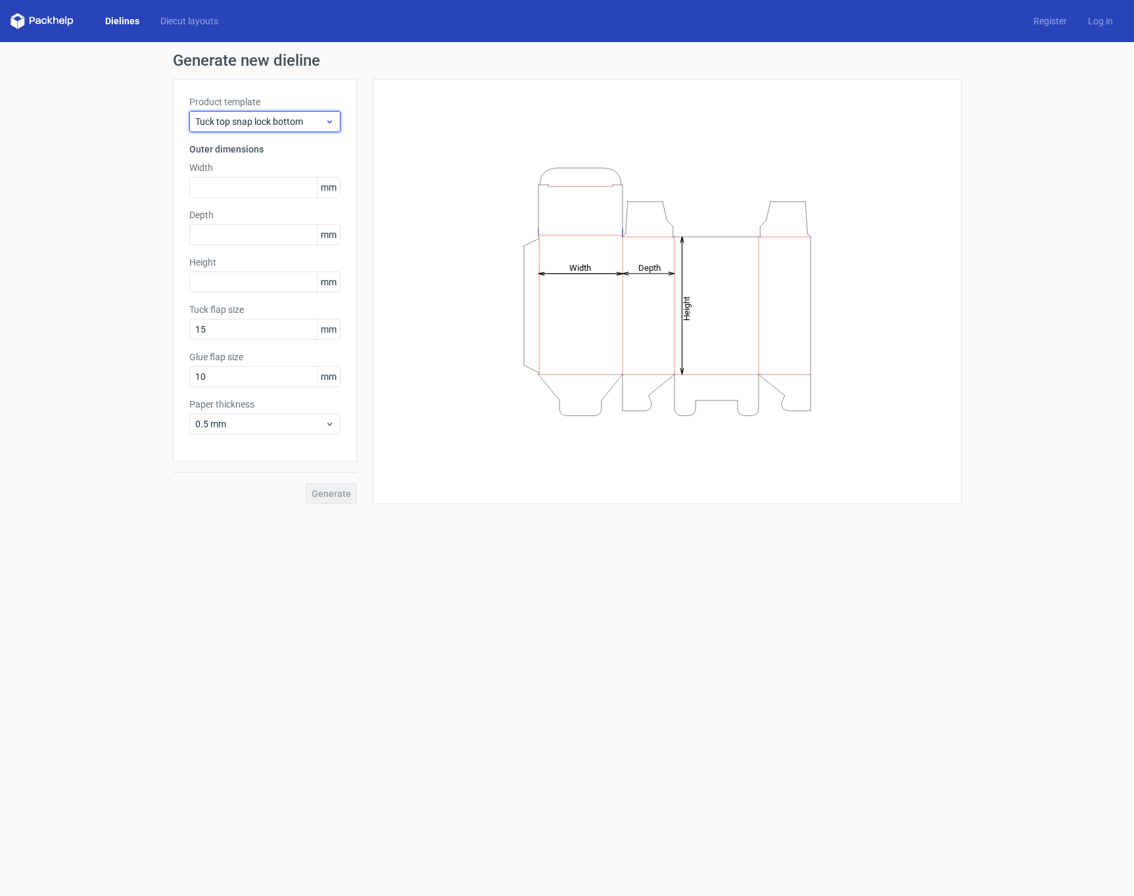
click at [278, 122] on span "Tuck top snap lock bottom" at bounding box center [260, 121] width 130 height 13
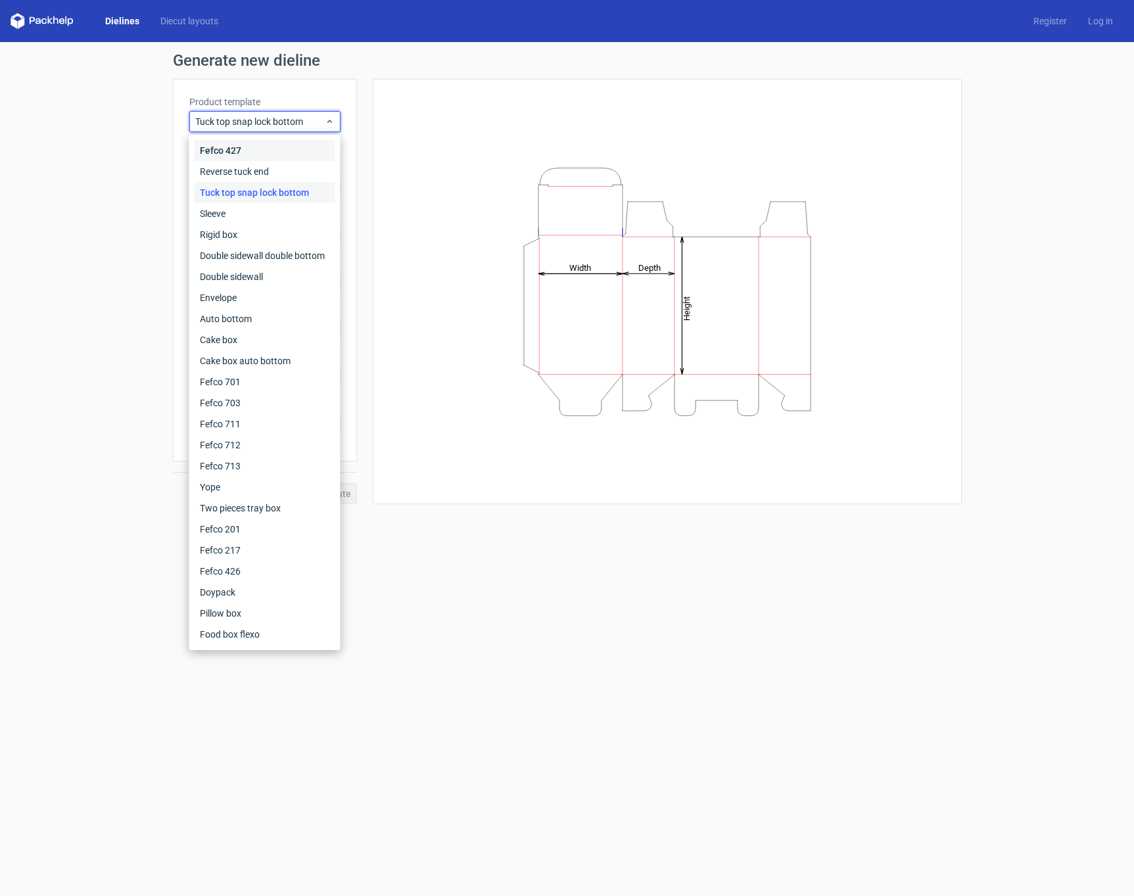
click at [262, 151] on div "Fefco 427" at bounding box center [265, 150] width 141 height 21
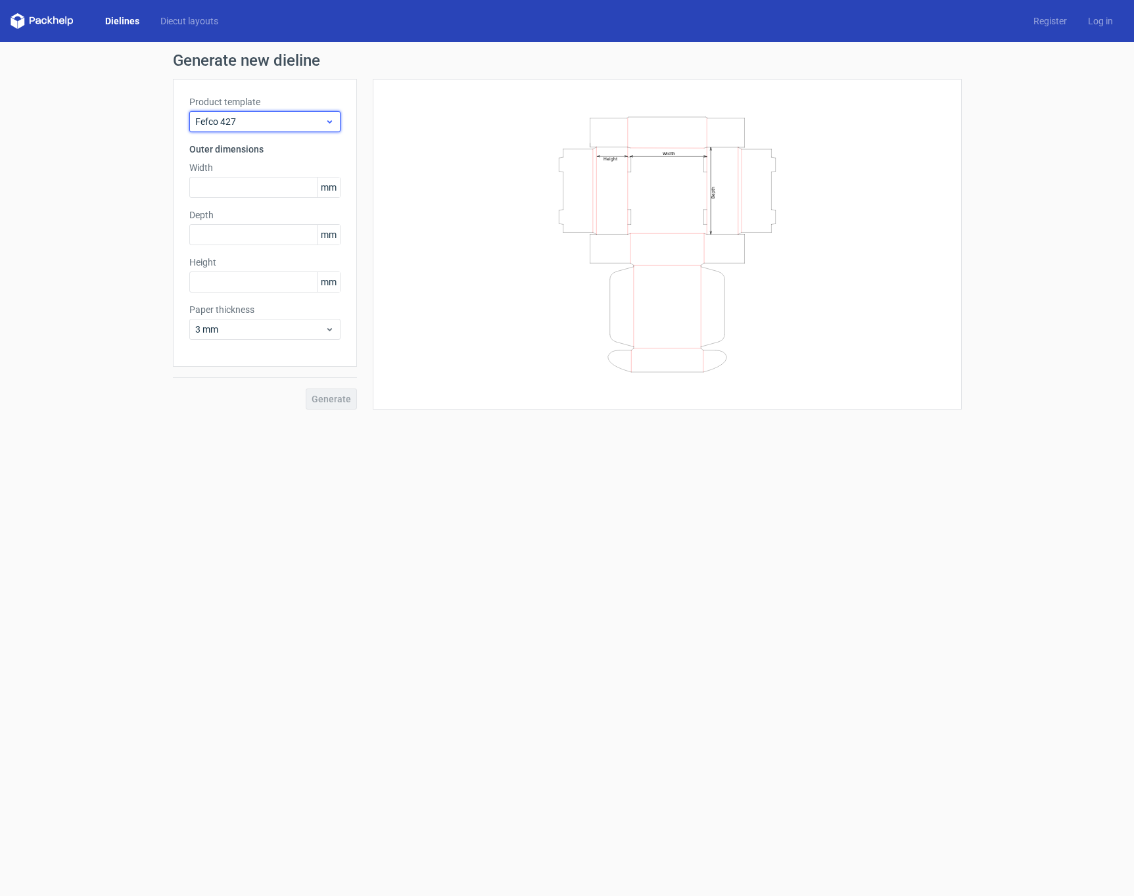
click at [279, 122] on span "Fefco 427" at bounding box center [260, 121] width 130 height 13
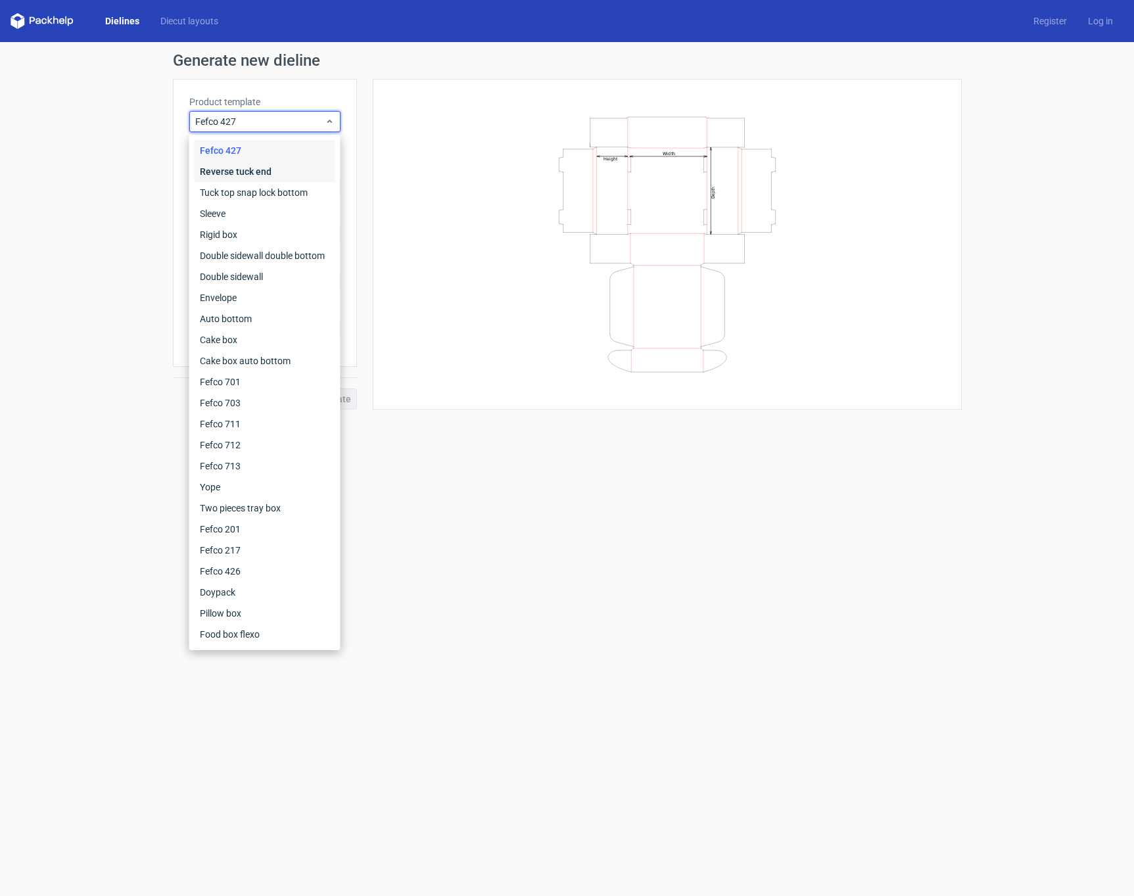
click at [269, 170] on div "Reverse tuck end" at bounding box center [265, 171] width 141 height 21
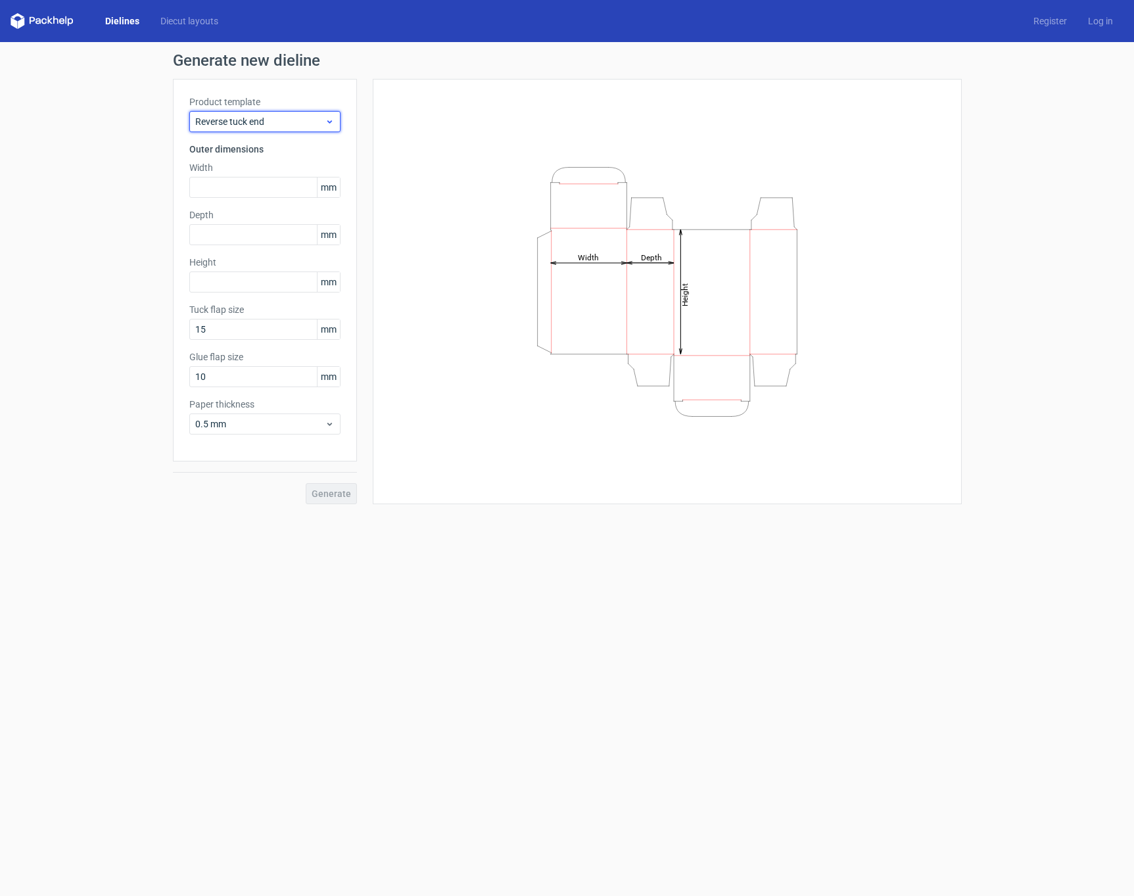
click at [271, 118] on span "Reverse tuck end" at bounding box center [260, 121] width 130 height 13
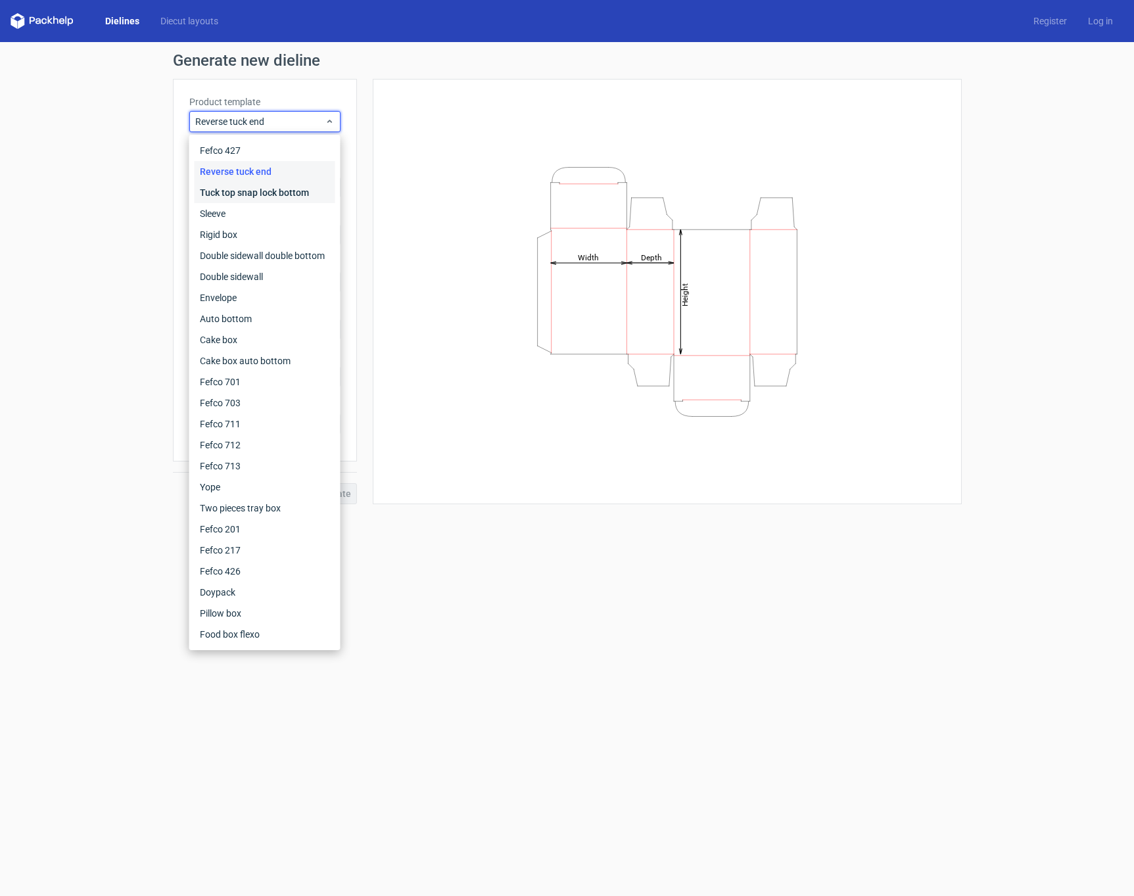
click at [258, 195] on div "Tuck top snap lock bottom" at bounding box center [265, 192] width 141 height 21
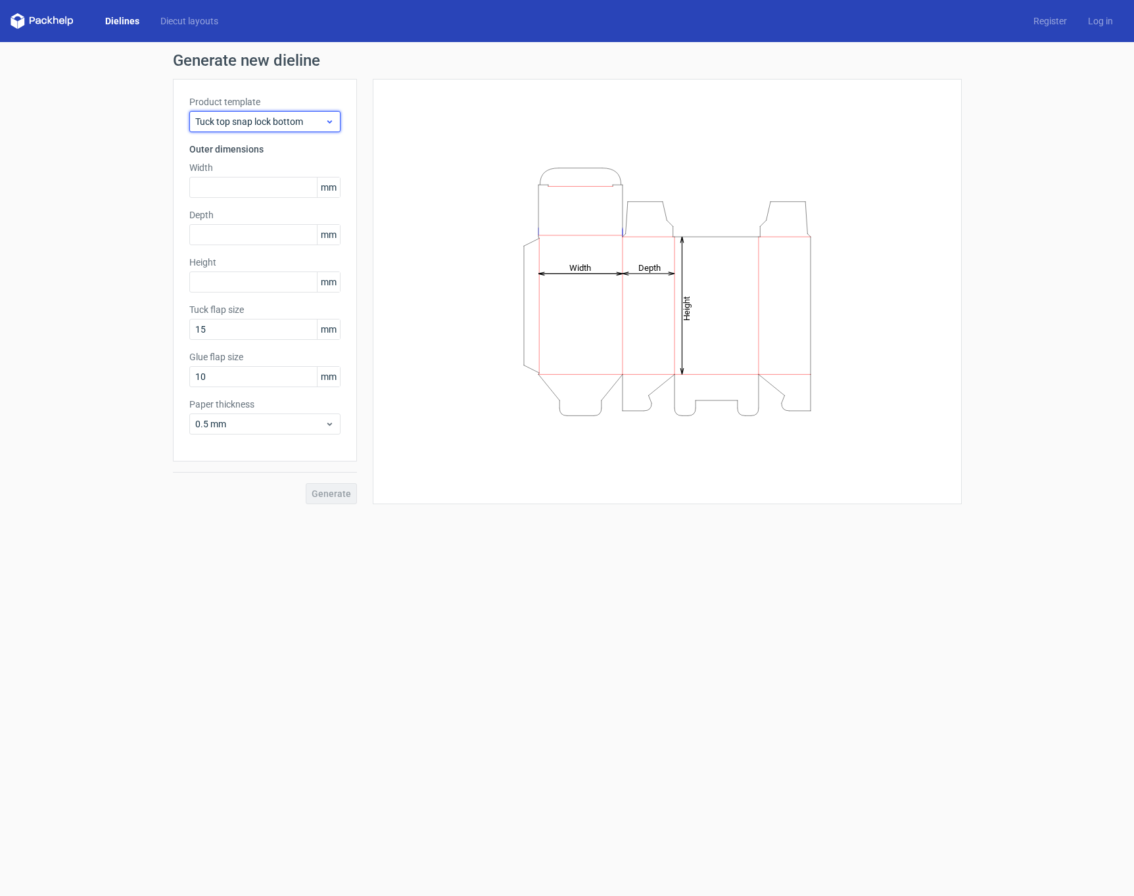
click at [271, 119] on span "Tuck top snap lock bottom" at bounding box center [260, 121] width 130 height 13
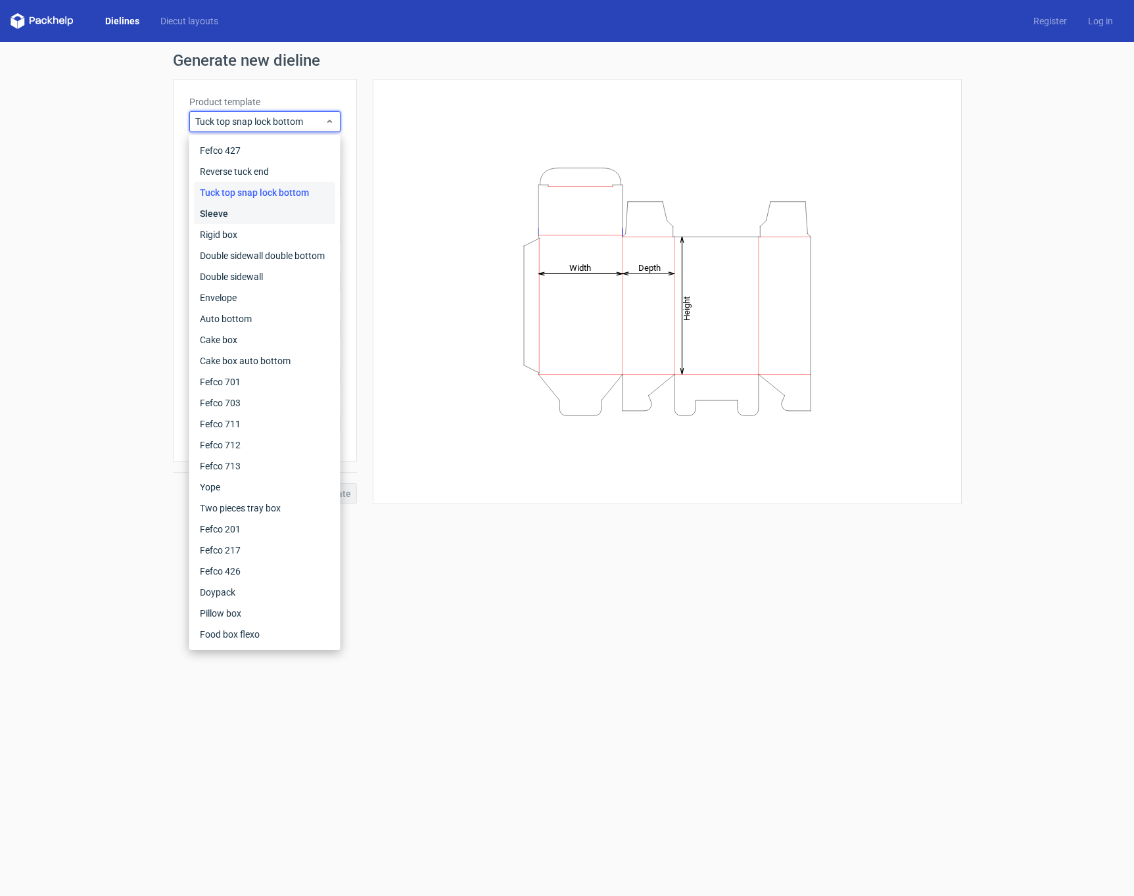
click at [269, 212] on div "Sleeve" at bounding box center [265, 213] width 141 height 21
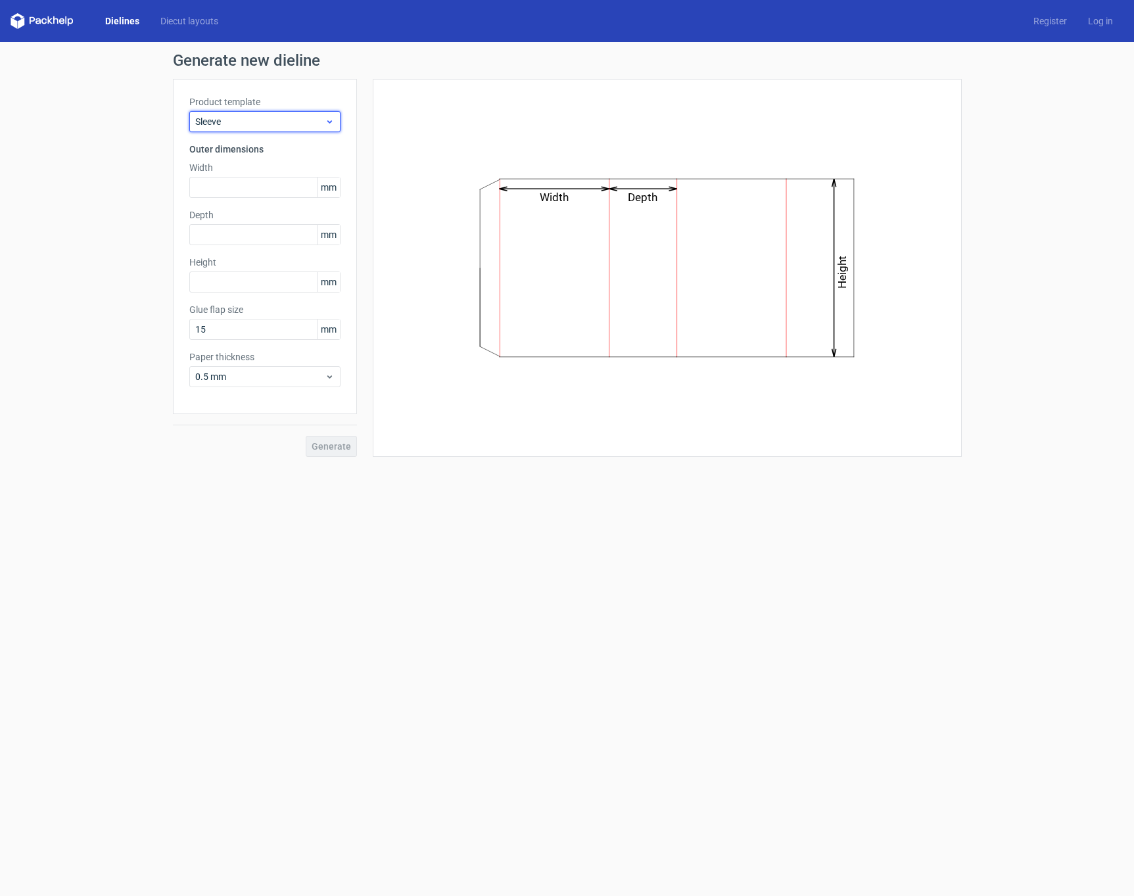
click at [277, 122] on span "Sleeve" at bounding box center [260, 121] width 130 height 13
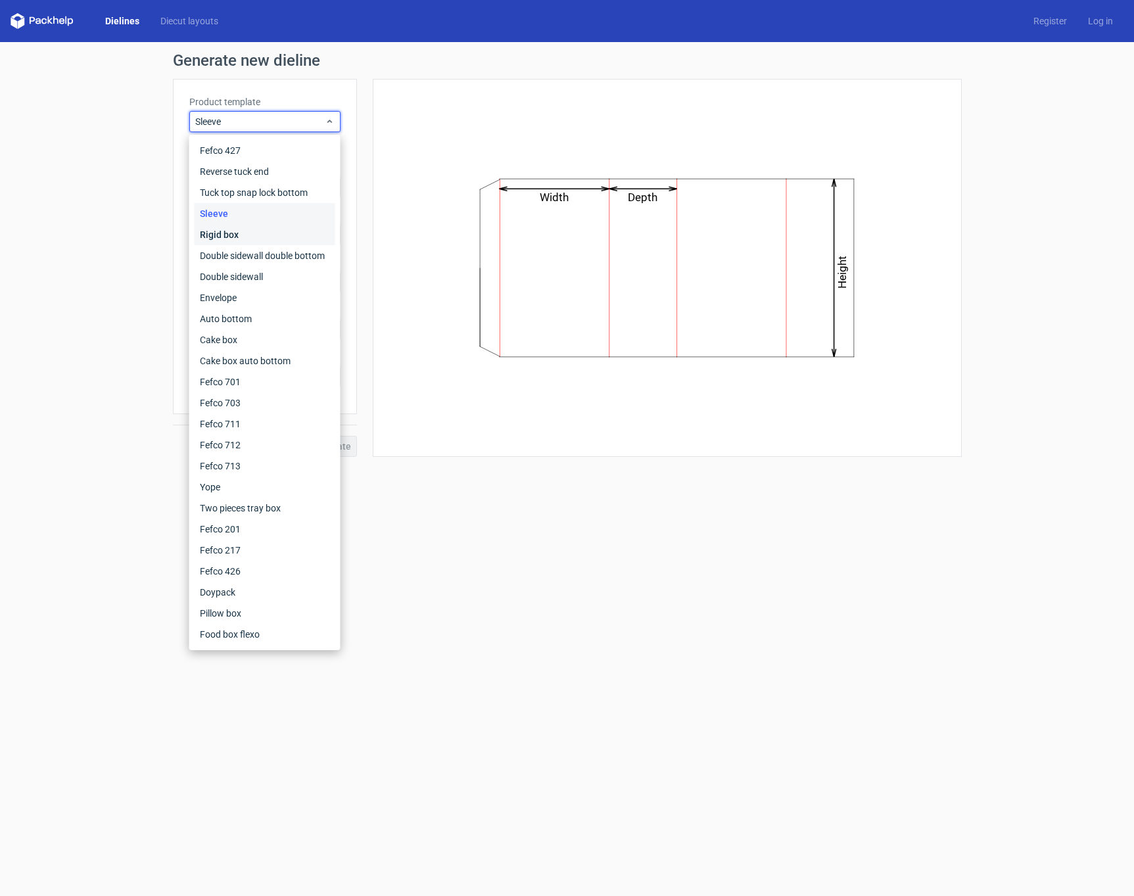
click at [268, 234] on div "Rigid box" at bounding box center [265, 234] width 141 height 21
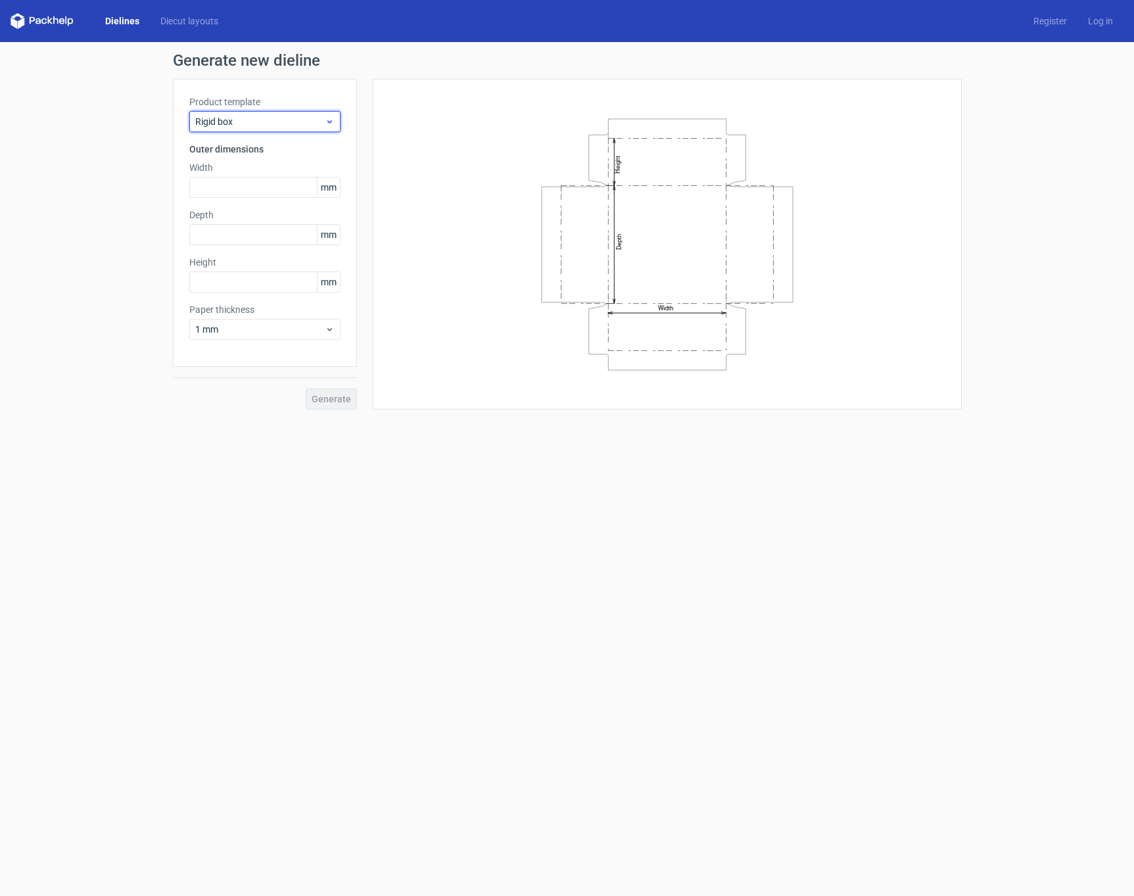
click at [286, 125] on span "Rigid box" at bounding box center [260, 121] width 130 height 13
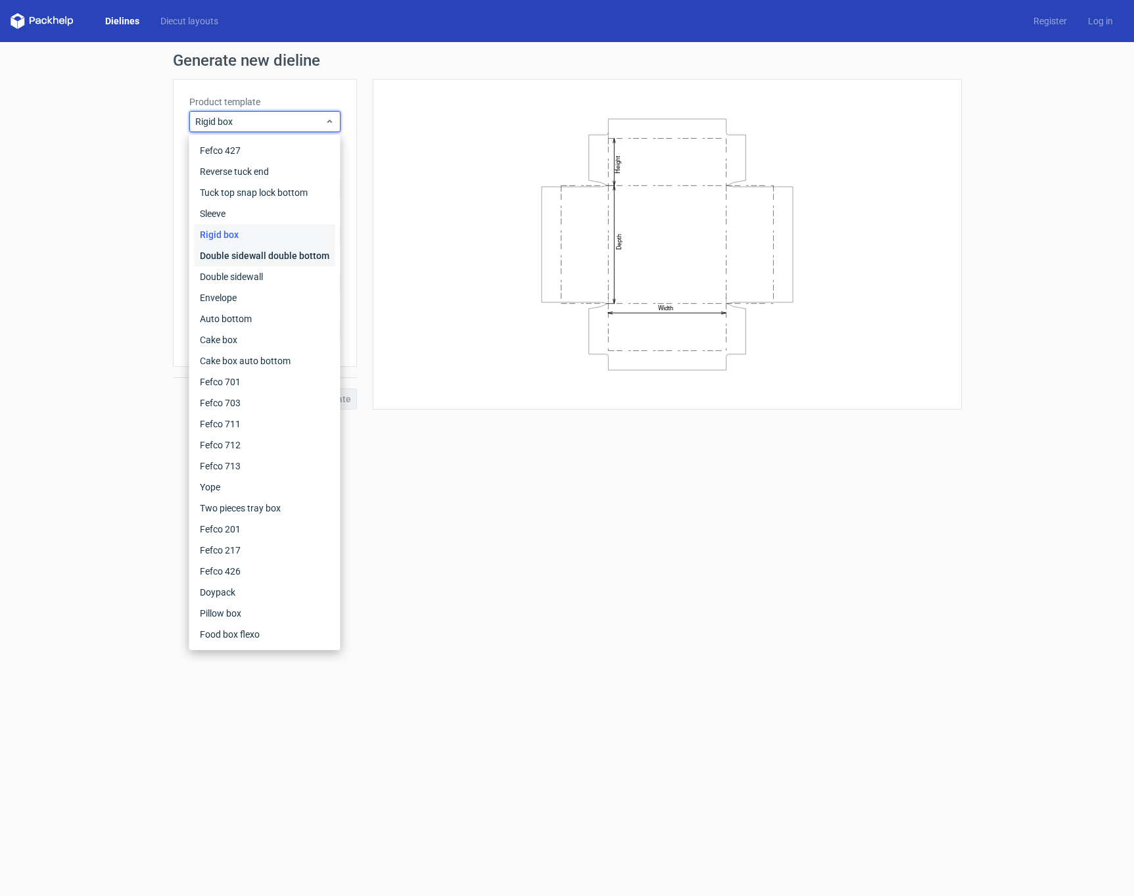
click at [271, 256] on div "Double sidewall double bottom" at bounding box center [265, 255] width 141 height 21
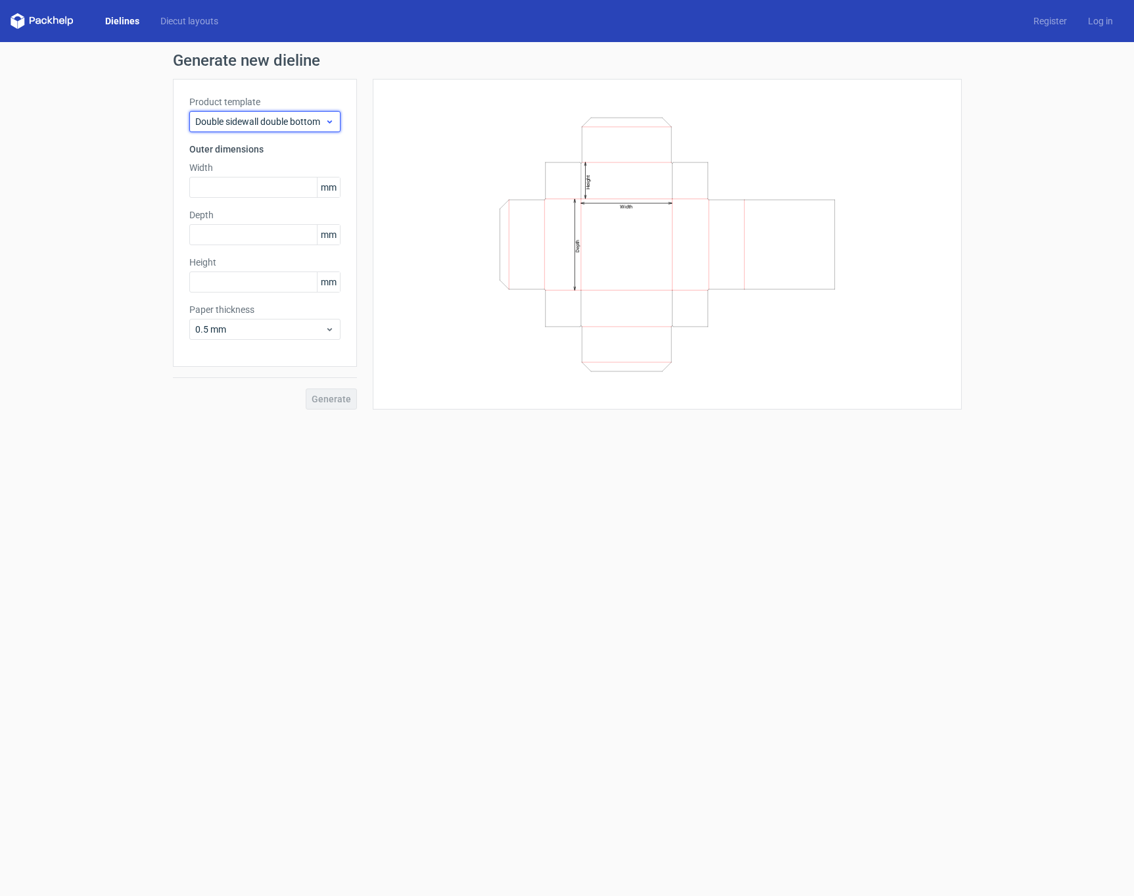
click at [286, 123] on span "Double sidewall double bottom" at bounding box center [260, 121] width 130 height 13
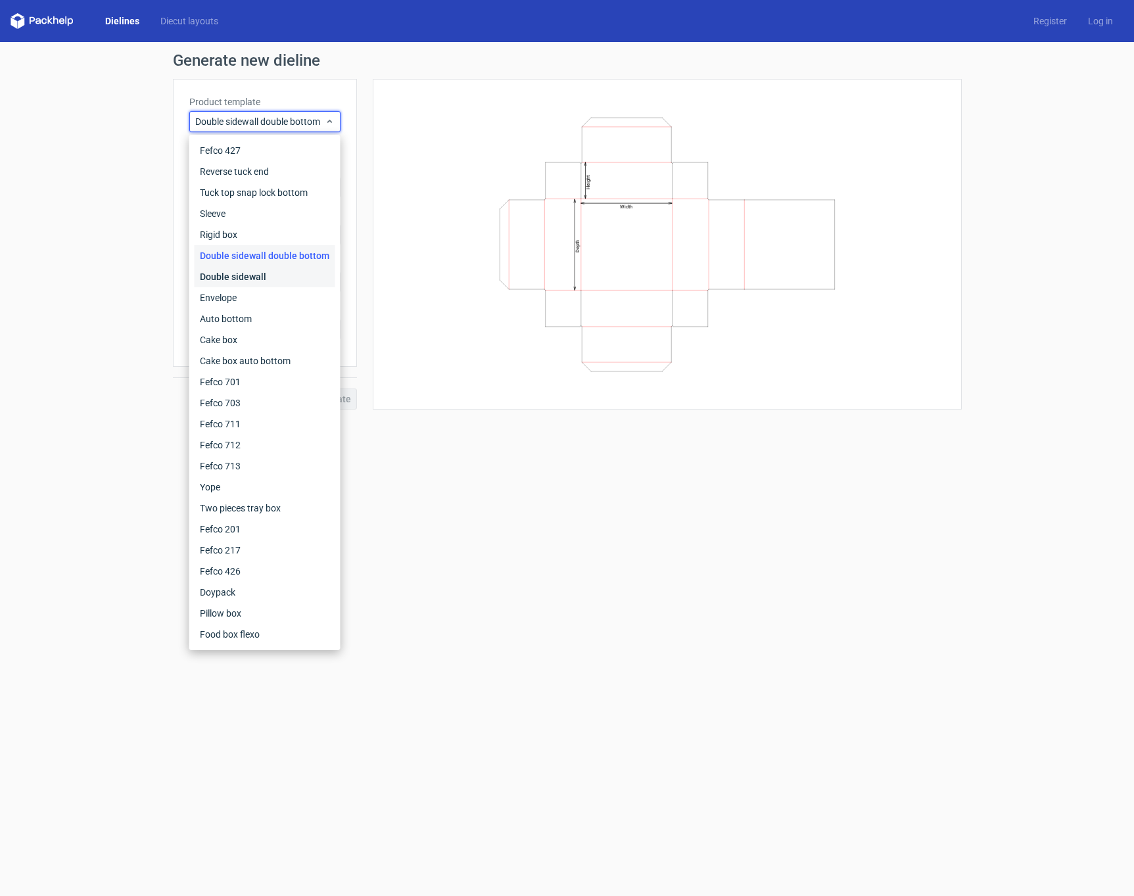
click at [271, 277] on div "Double sidewall" at bounding box center [265, 276] width 141 height 21
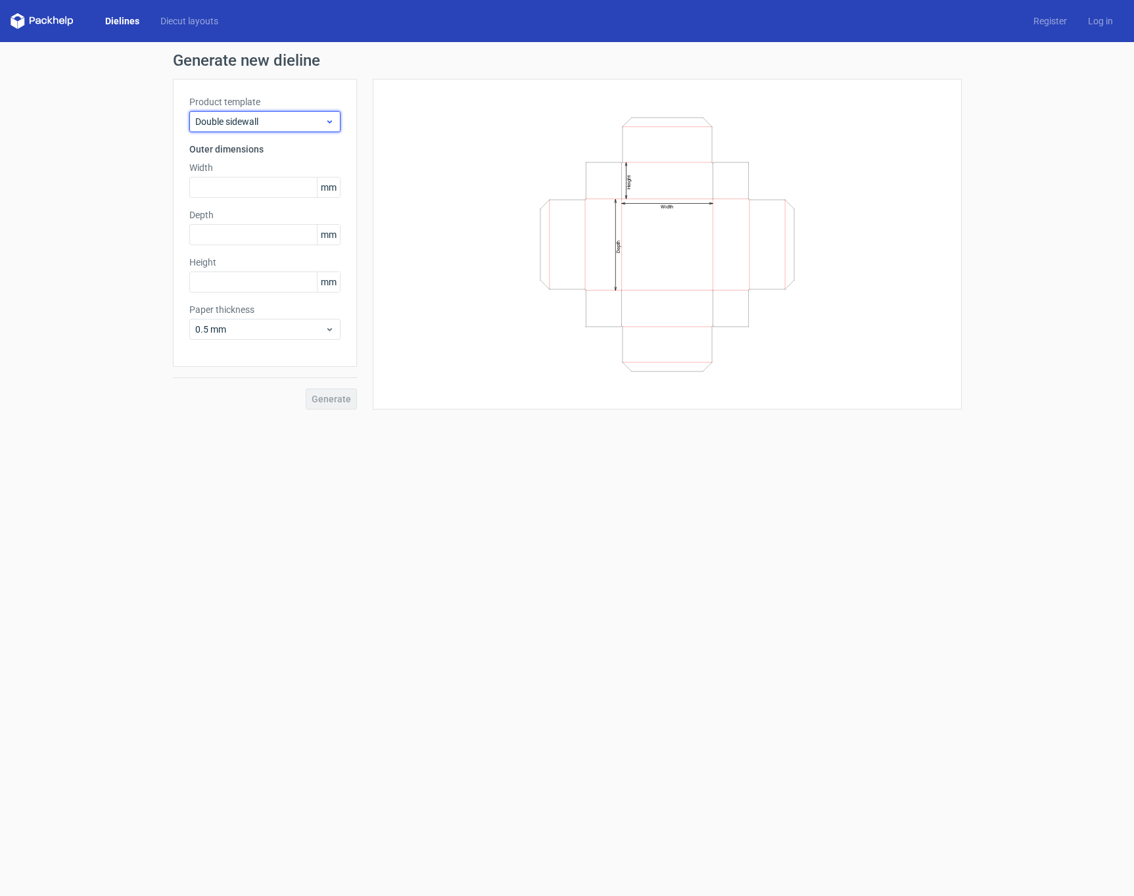
click at [286, 120] on span "Double sidewall" at bounding box center [260, 121] width 130 height 13
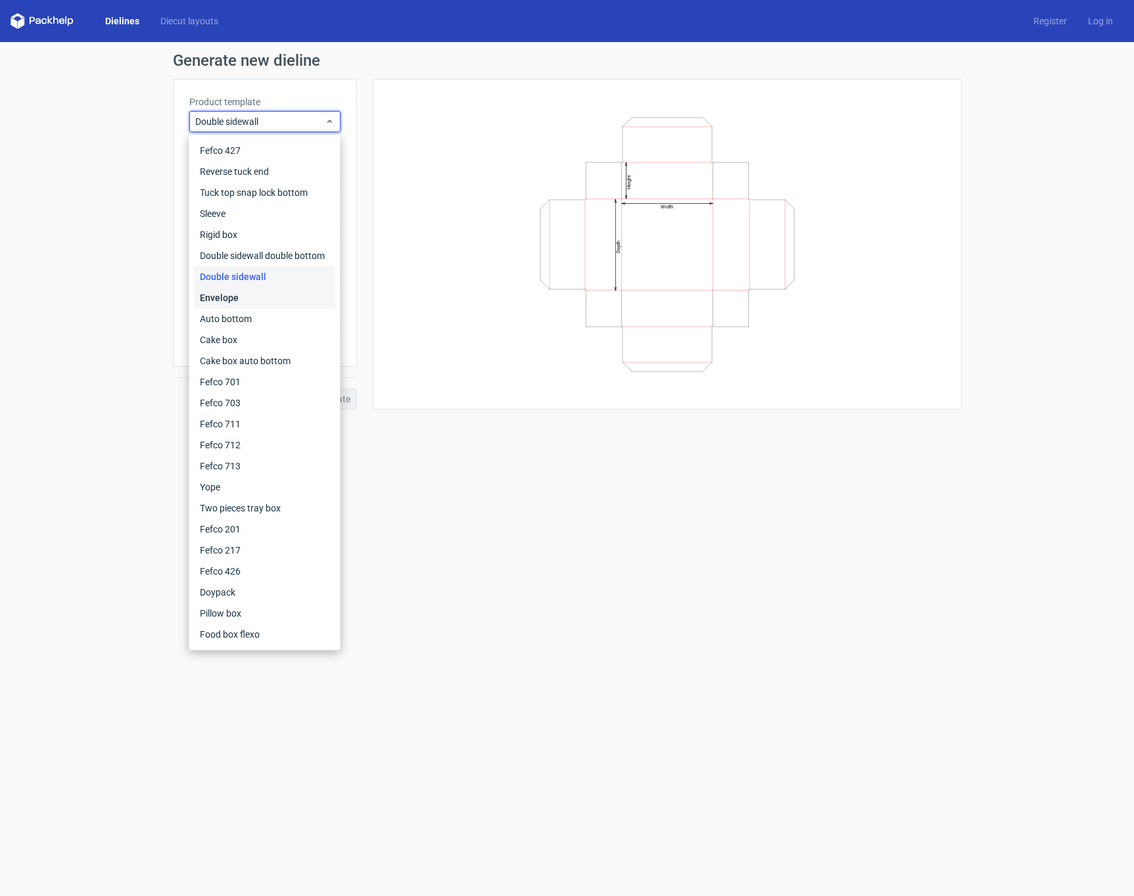
click at [270, 294] on div "Envelope" at bounding box center [265, 297] width 141 height 21
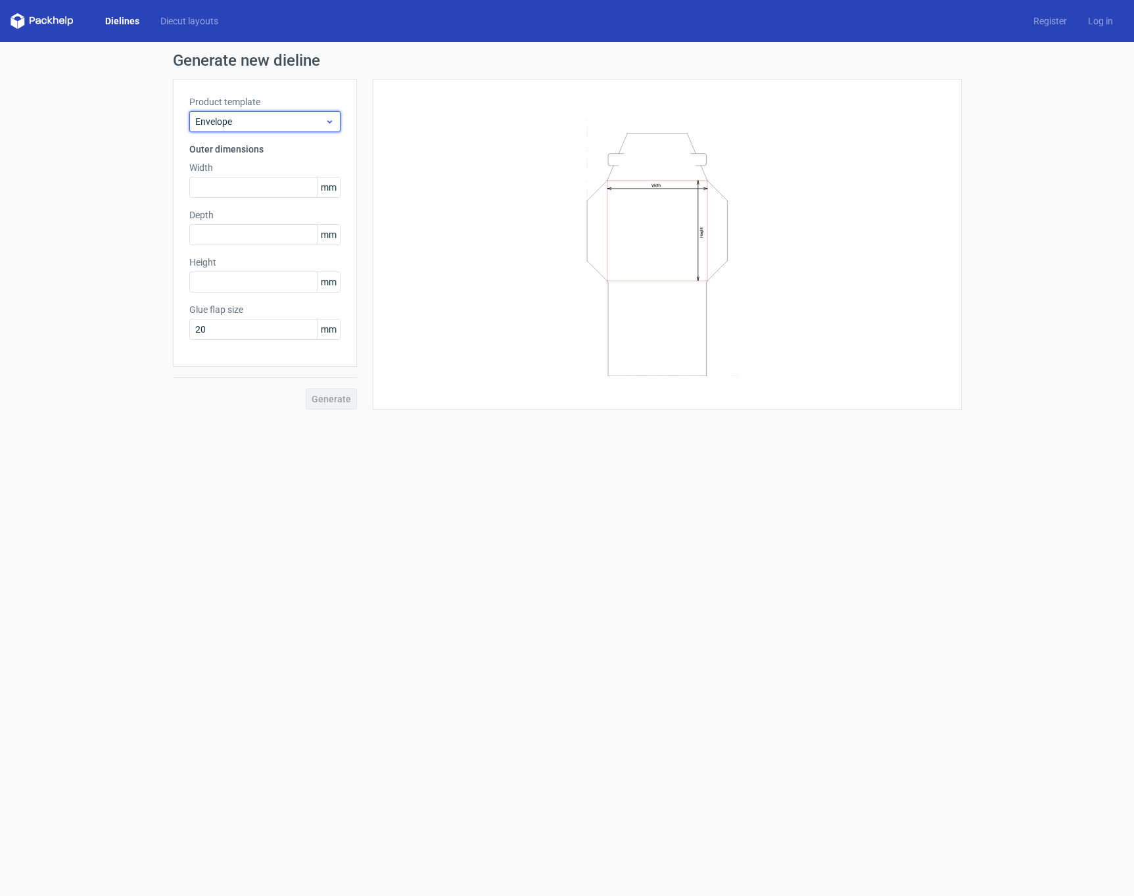
click at [279, 119] on span "Envelope" at bounding box center [260, 121] width 130 height 13
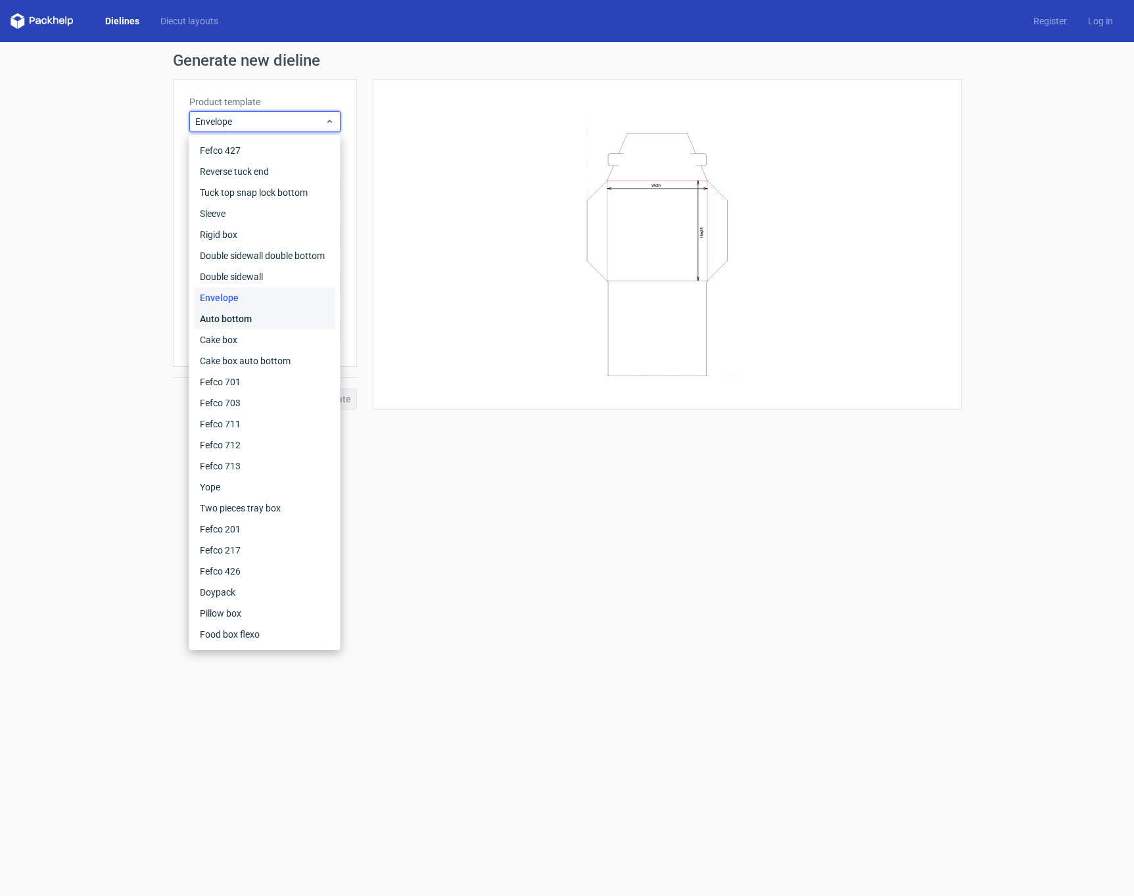
click at [256, 314] on div "Auto bottom" at bounding box center [265, 318] width 141 height 21
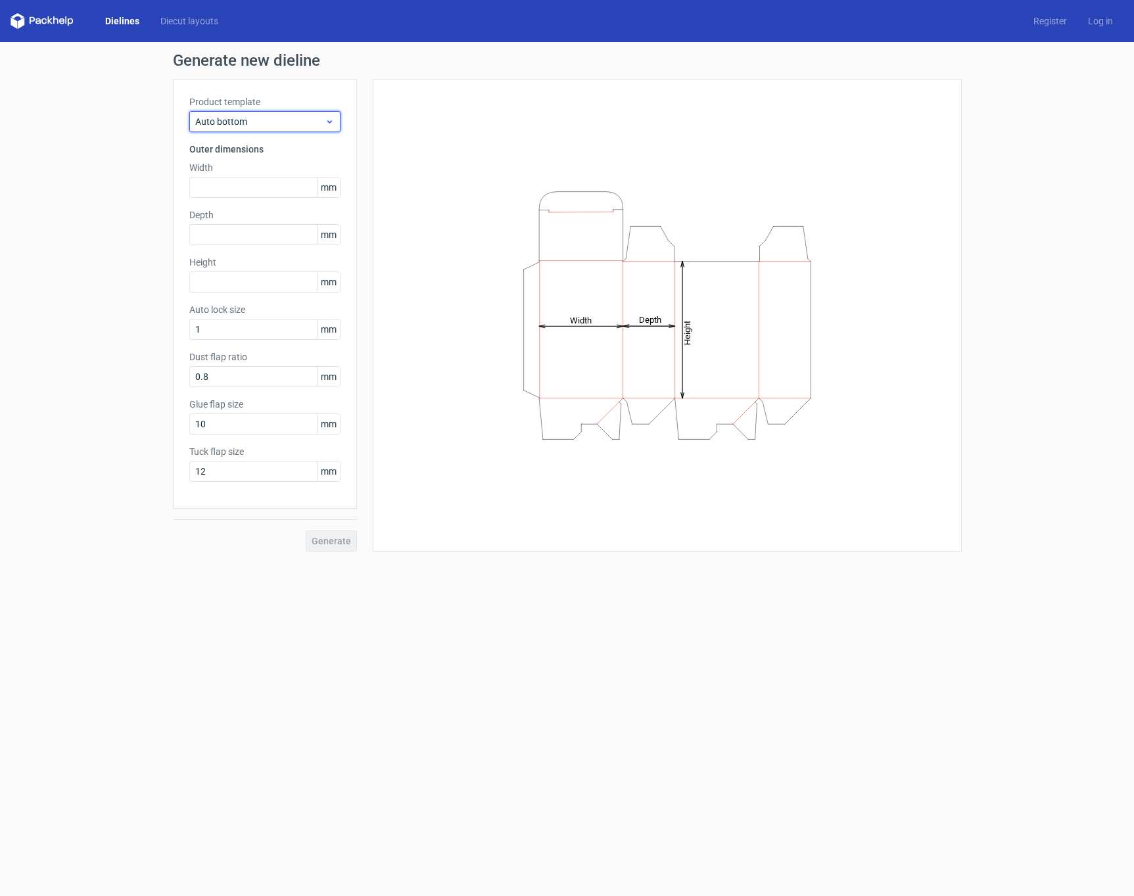
click at [283, 122] on span "Auto bottom" at bounding box center [260, 121] width 130 height 13
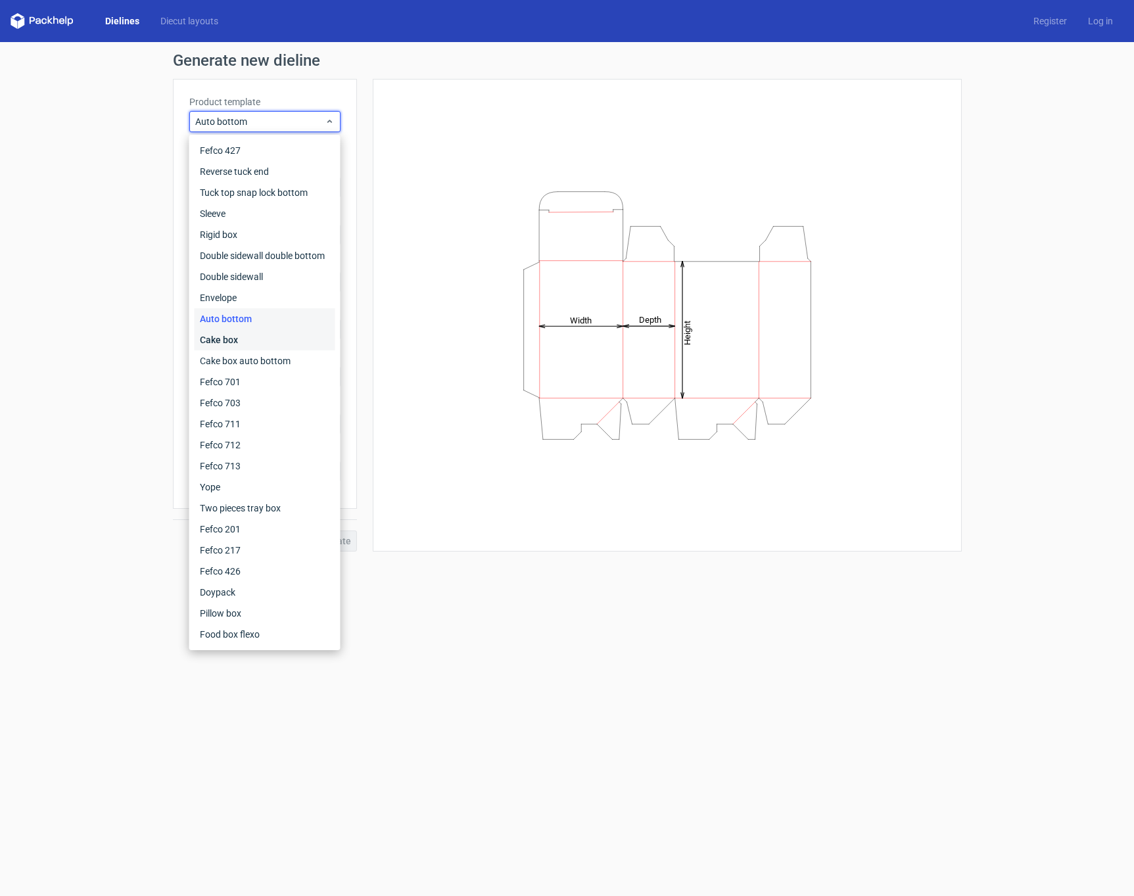
click at [283, 342] on div "Cake box" at bounding box center [265, 339] width 141 height 21
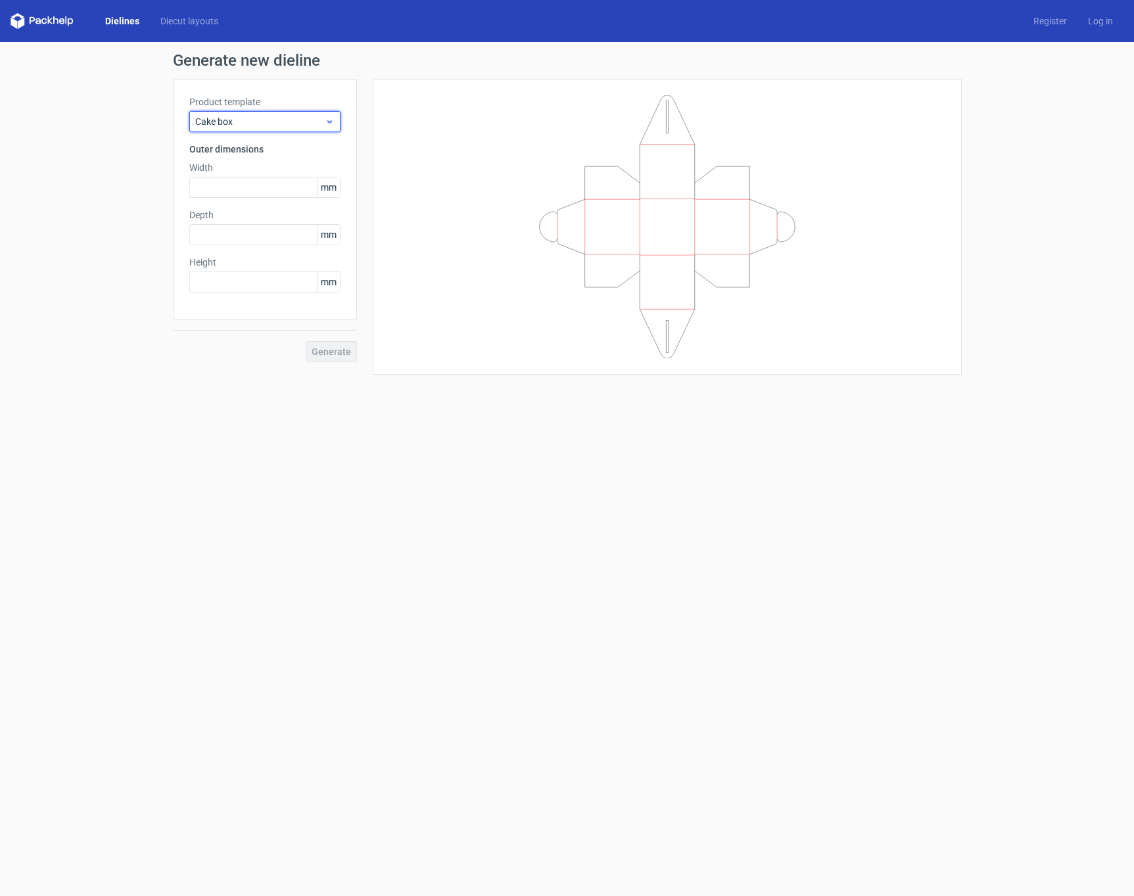
click at [280, 124] on span "Cake box" at bounding box center [260, 121] width 130 height 13
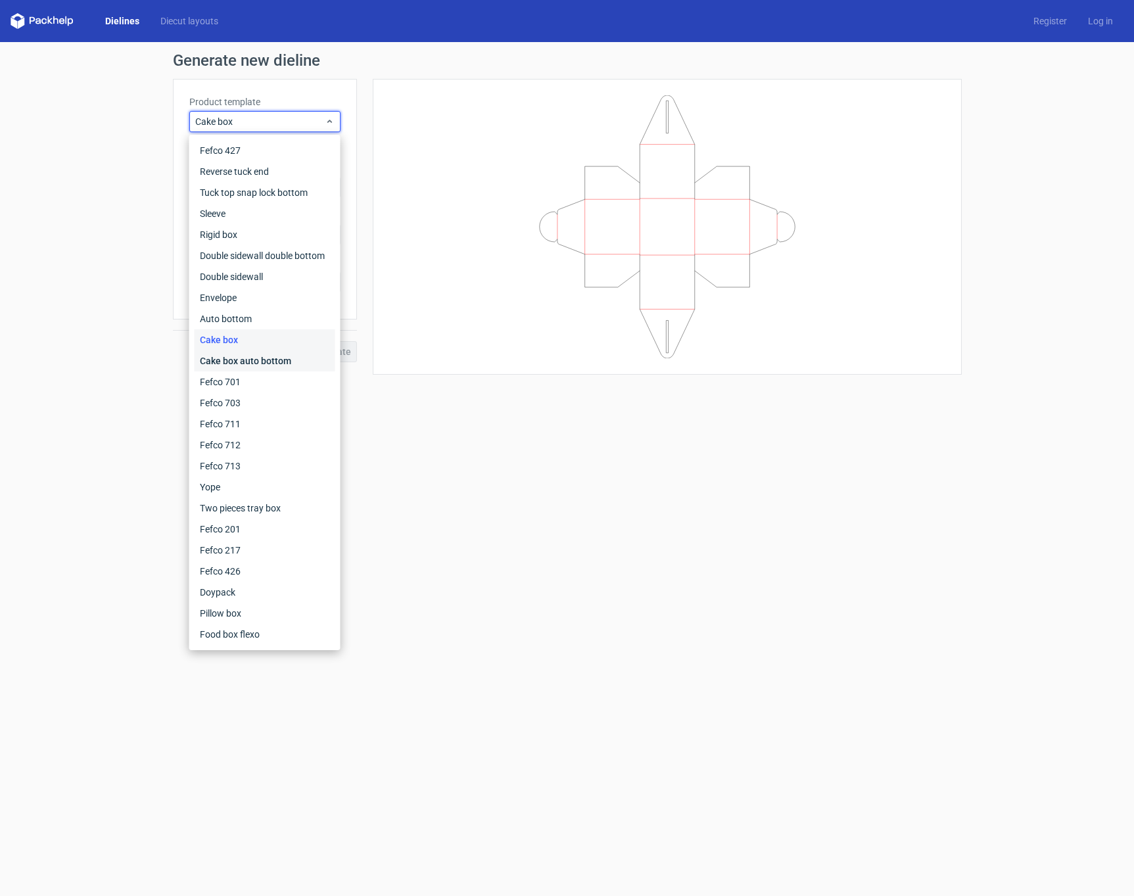
click at [277, 362] on div "Cake box auto bottom" at bounding box center [265, 360] width 141 height 21
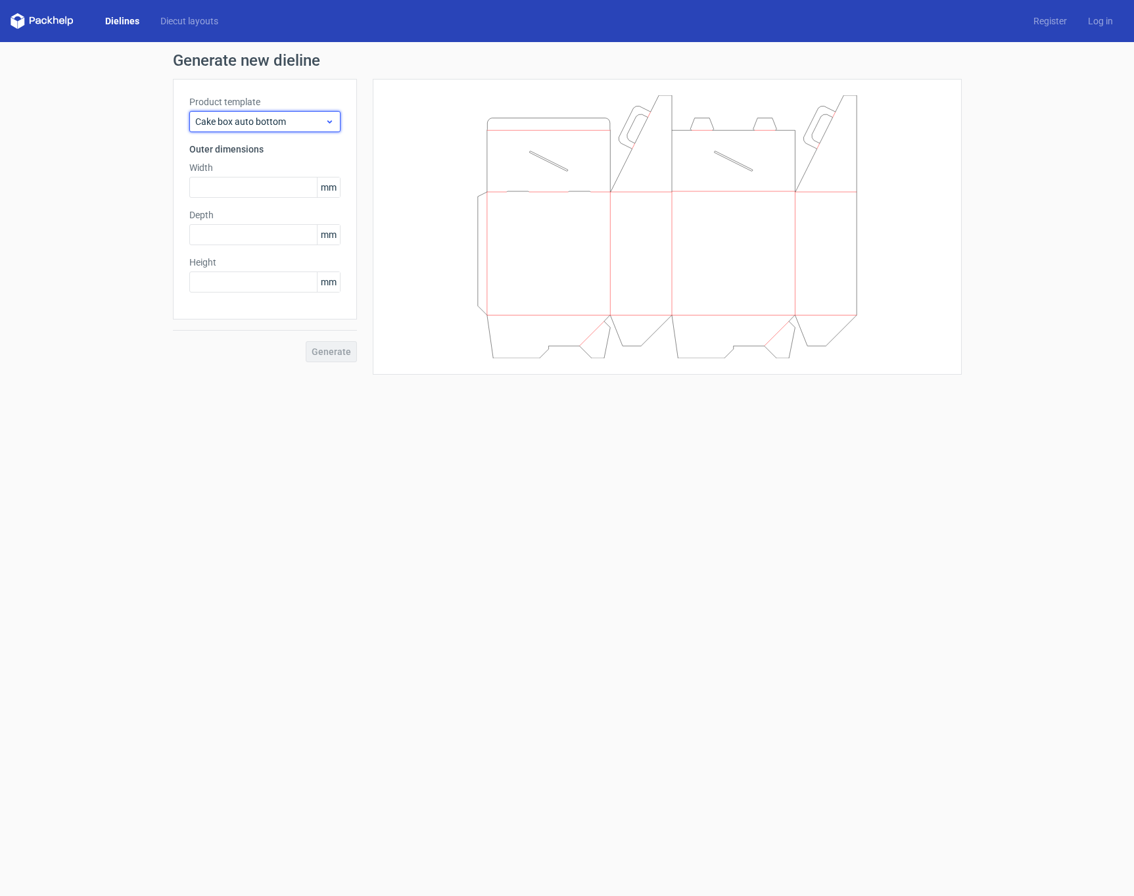
click at [265, 120] on span "Cake box auto bottom" at bounding box center [260, 121] width 130 height 13
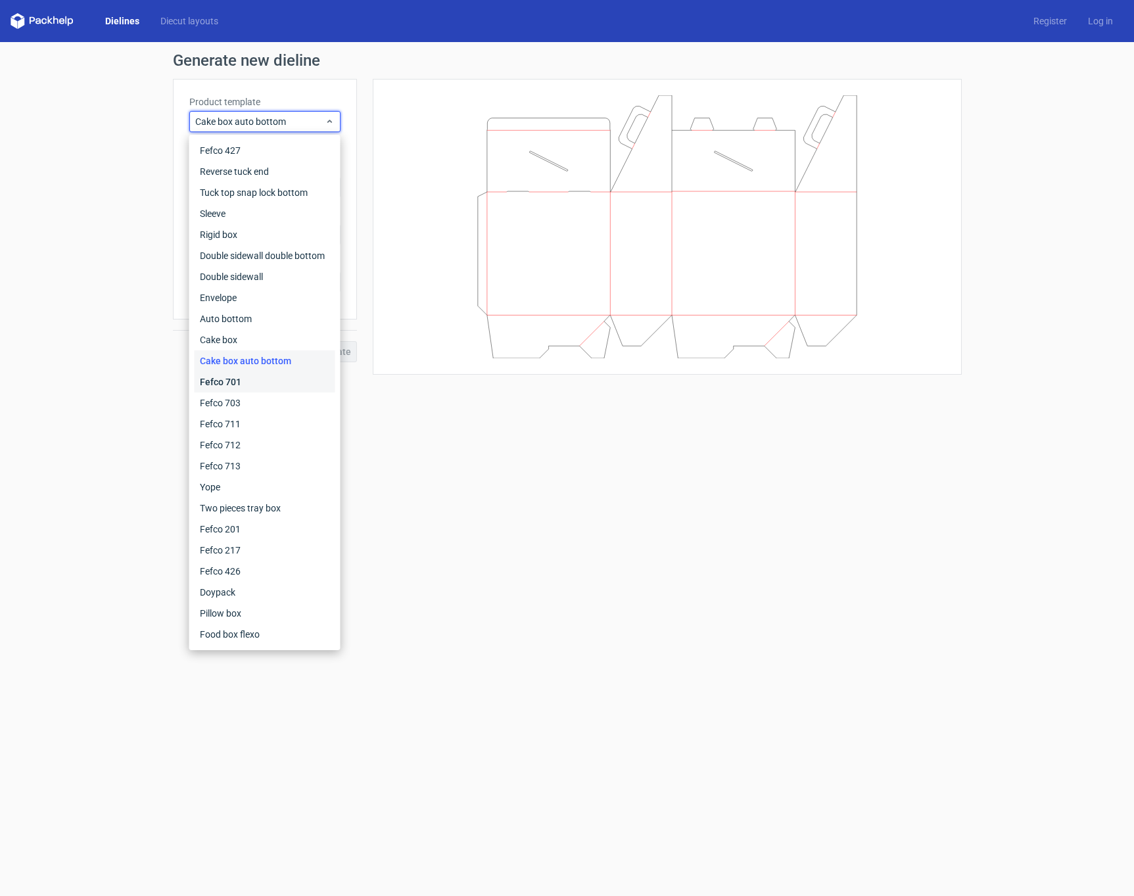
click at [237, 385] on div "Fefco 701" at bounding box center [265, 381] width 141 height 21
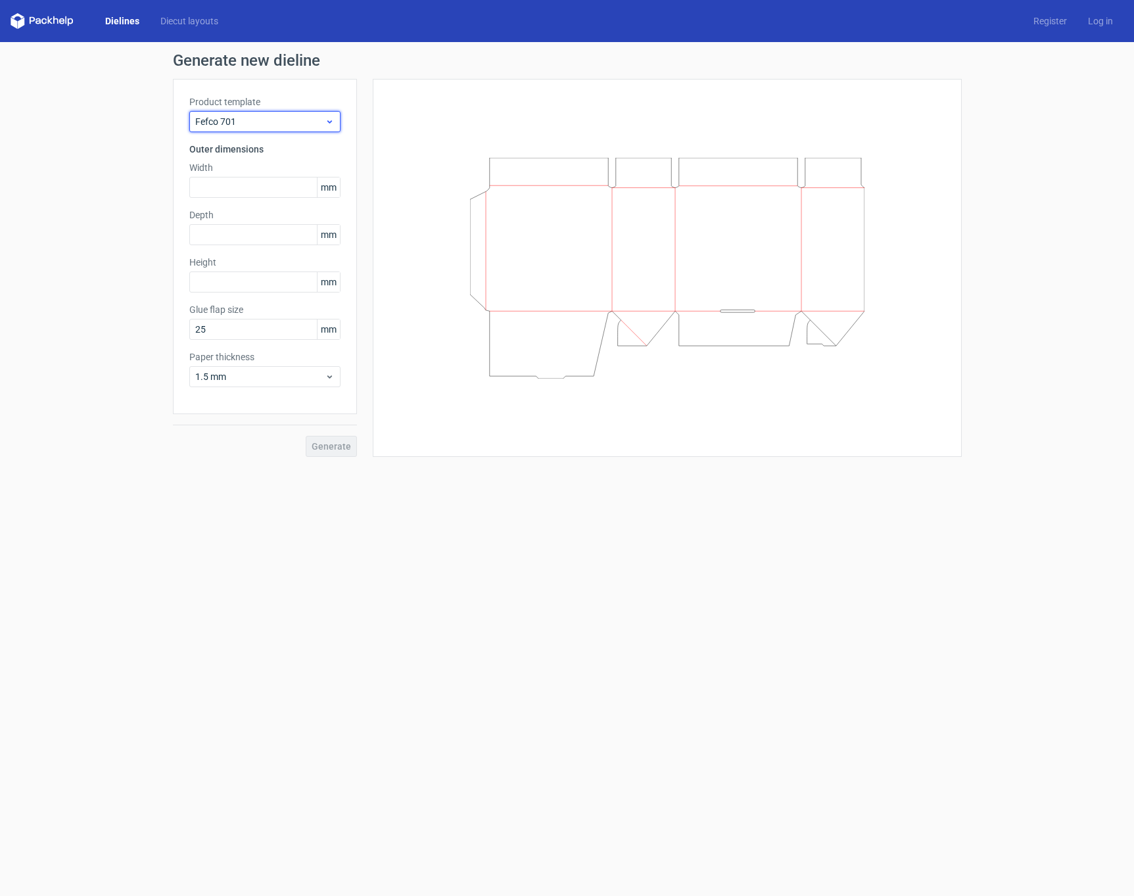
click at [256, 124] on span "Fefco 701" at bounding box center [260, 121] width 130 height 13
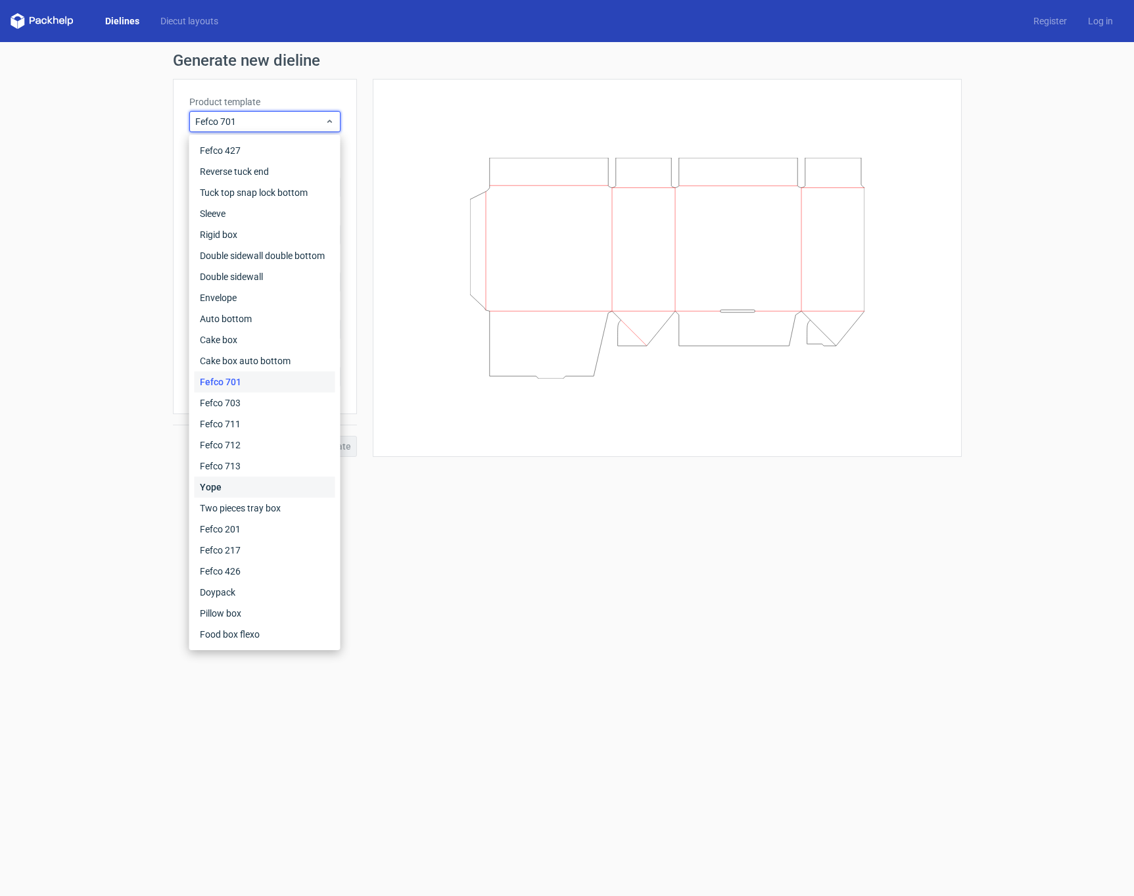
click at [258, 492] on div "Yope" at bounding box center [265, 487] width 141 height 21
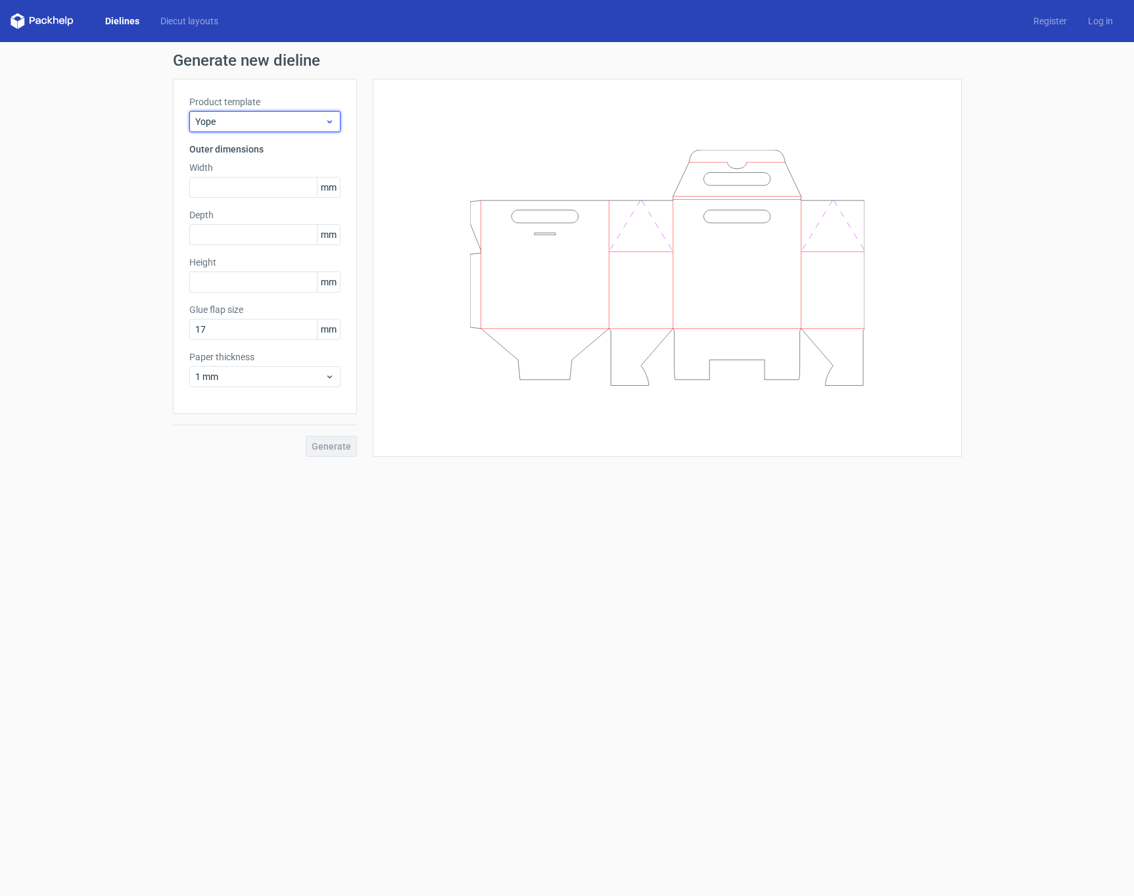
click at [233, 125] on span "Yope" at bounding box center [260, 121] width 130 height 13
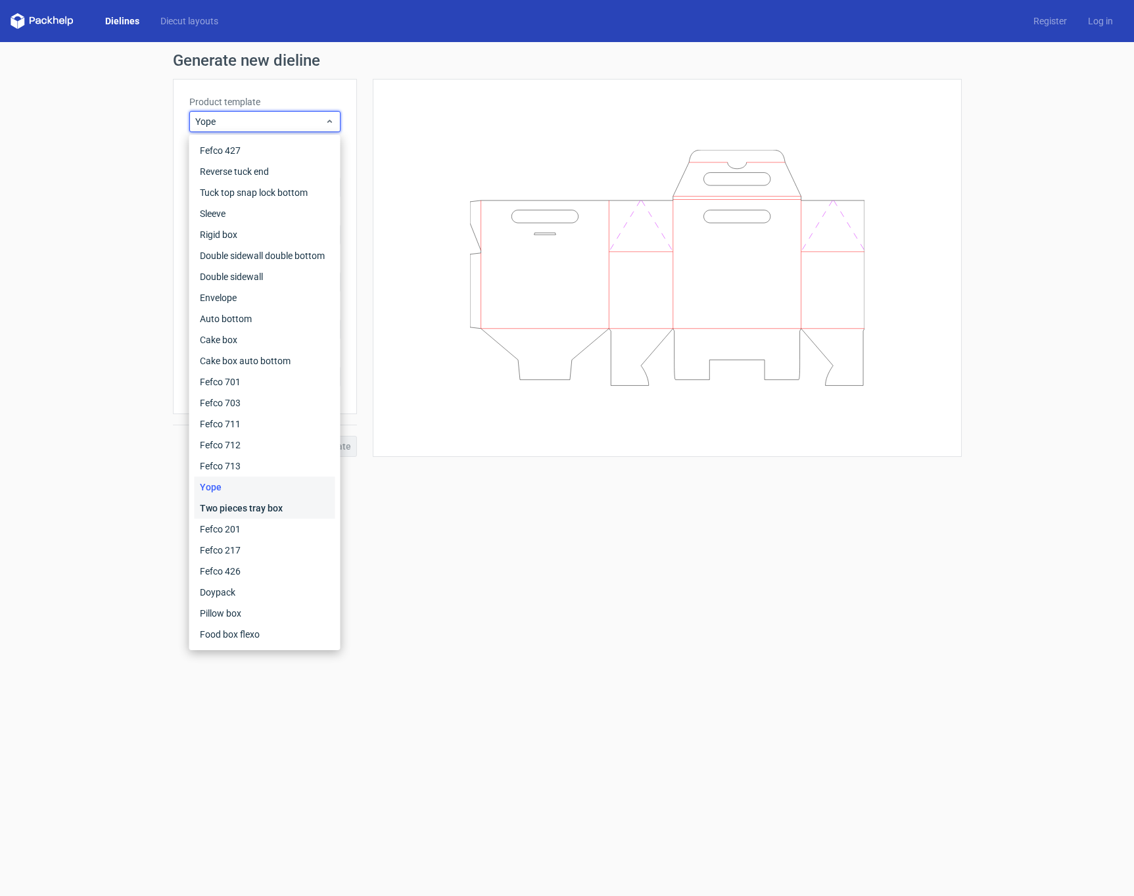
click at [264, 513] on div "Two pieces tray box" at bounding box center [265, 508] width 141 height 21
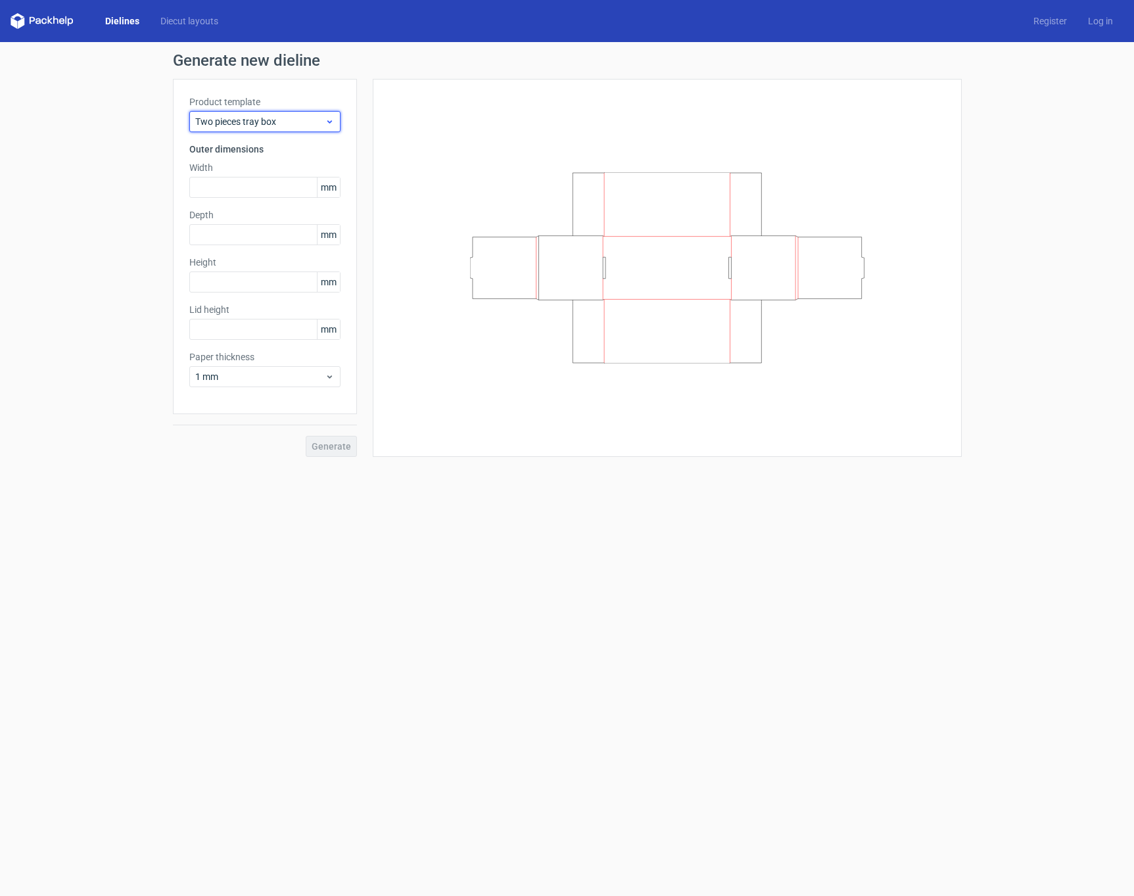
click at [250, 125] on span "Two pieces tray box" at bounding box center [260, 121] width 130 height 13
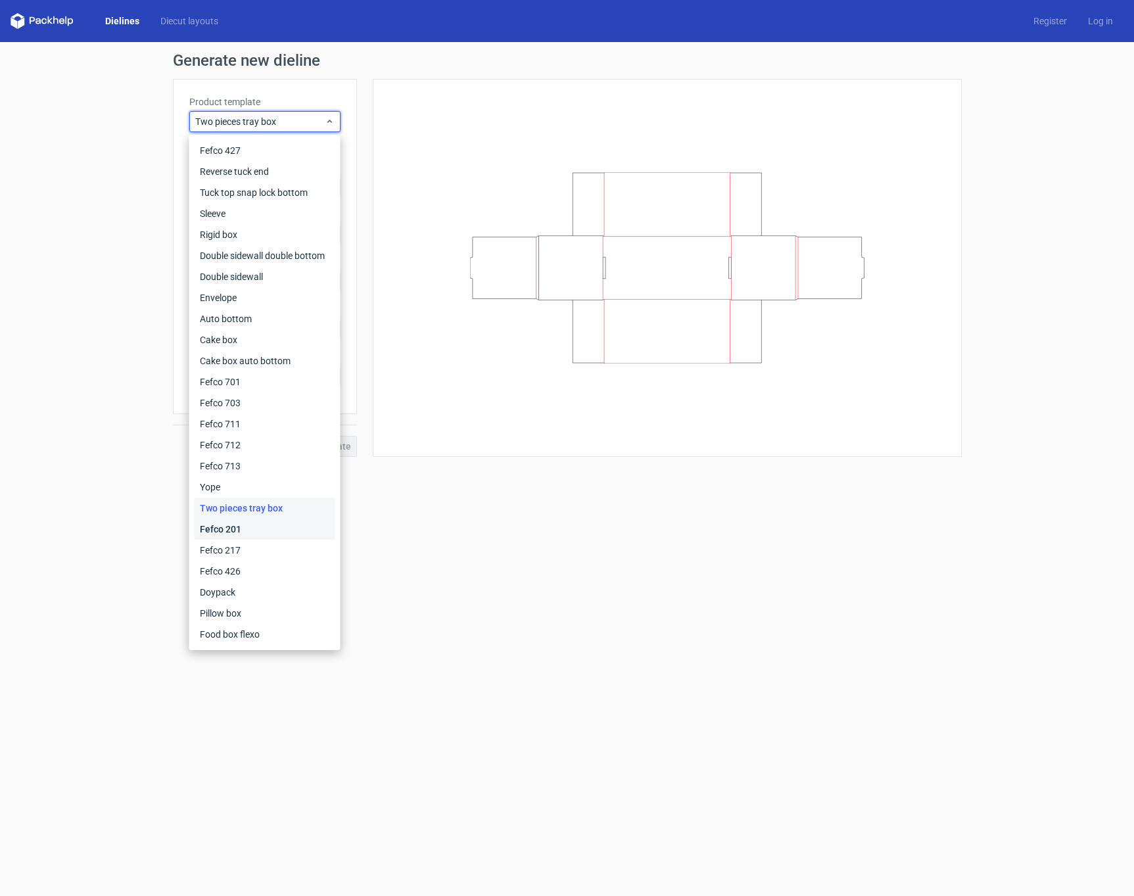
click at [268, 527] on div "Fefco 201" at bounding box center [265, 529] width 141 height 21
